Goal: Find contact information

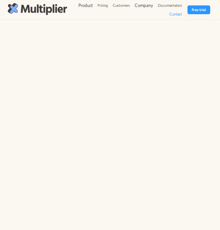
click at [48, 8] on img at bounding box center [37, 9] width 59 height 12
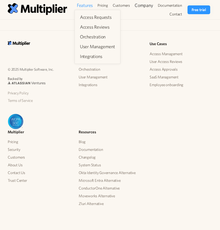
scroll to position [1756, 0]
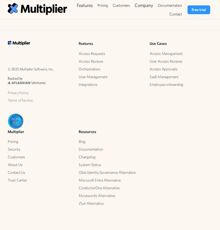
click at [56, 67] on p "© 2025 Multiplier Software, Inc." at bounding box center [39, 69] width 63 height 6
drag, startPoint x: 55, startPoint y: 67, endPoint x: 20, endPoint y: 68, distance: 35.5
click at [20, 68] on p "© 2025 Multiplier Software, Inc." at bounding box center [39, 69] width 63 height 6
copy p "Multiplier Software, Inc."
